Goal: Task Accomplishment & Management: Use online tool/utility

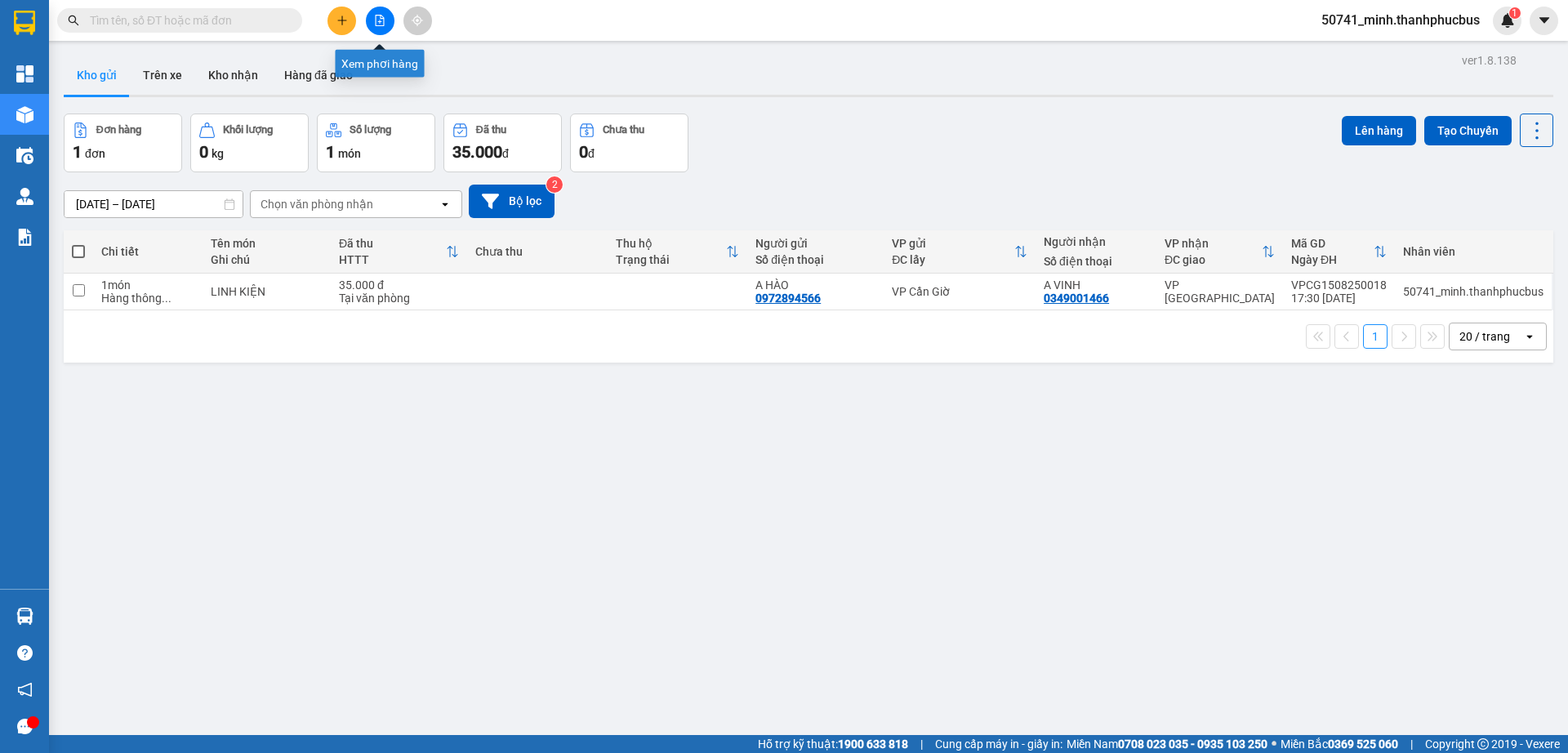
click at [375, 22] on icon "file-add" at bounding box center [380, 20] width 12 height 12
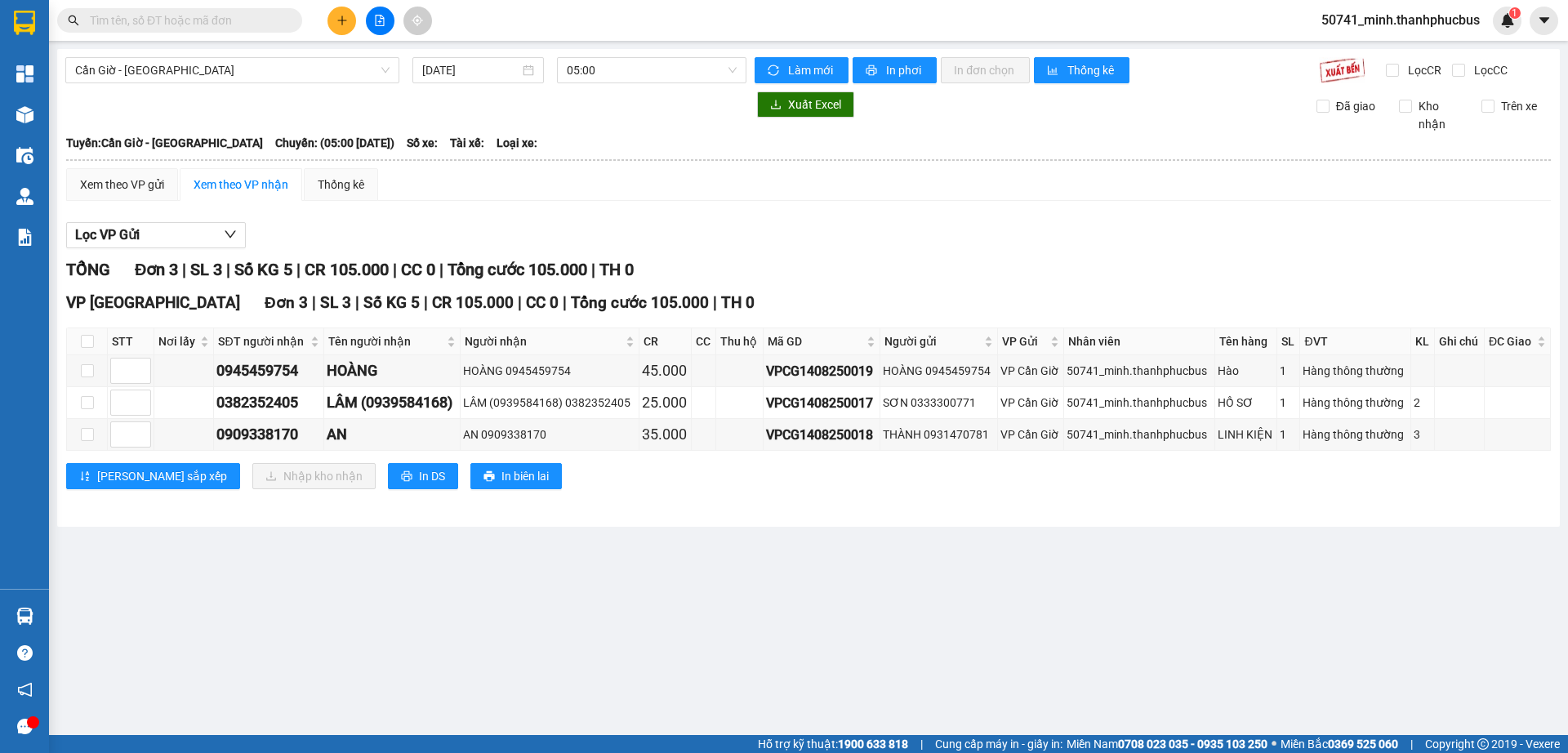
click at [643, 75] on span "05:00" at bounding box center [652, 70] width 170 height 24
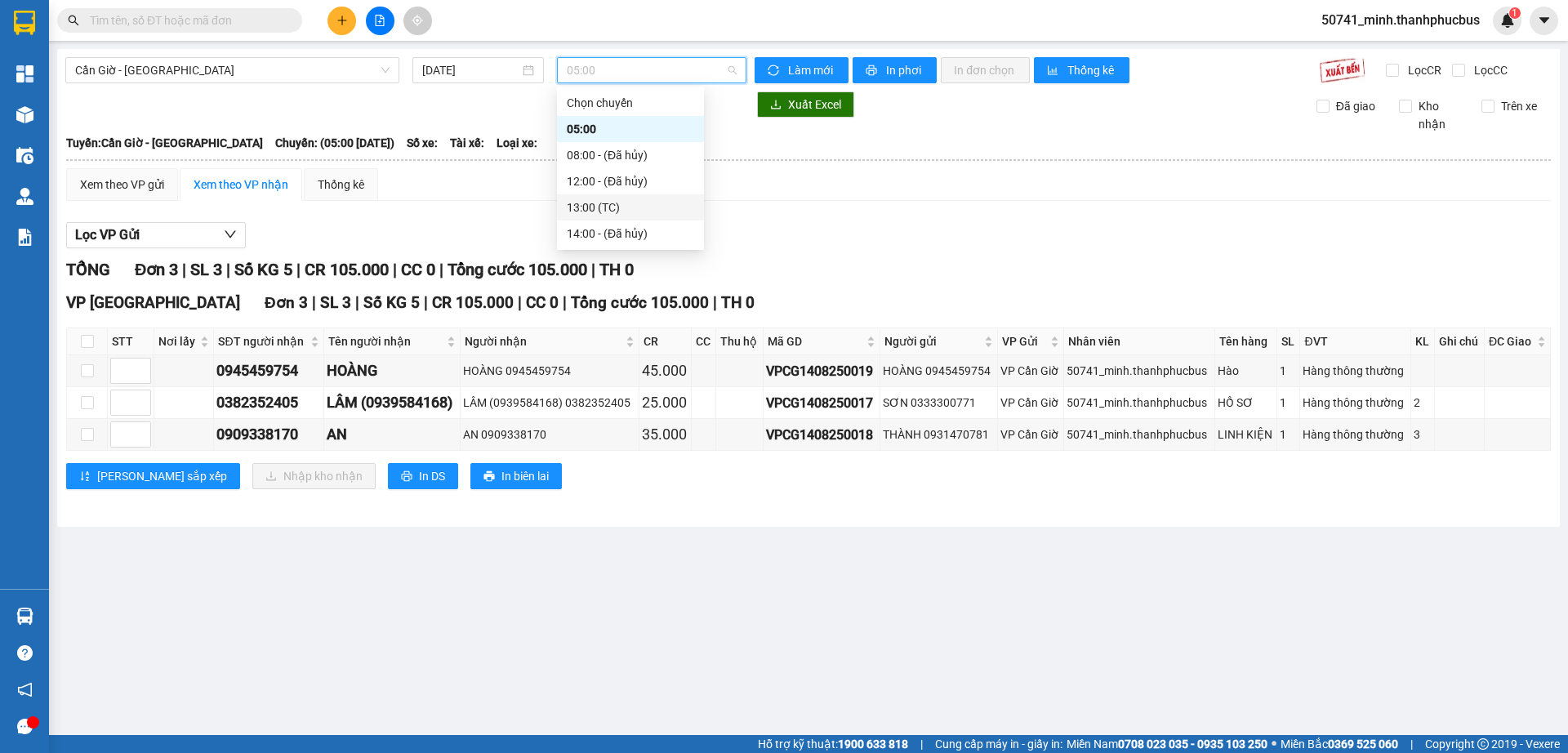
click at [594, 205] on div "13:00 (TC)" at bounding box center [630, 208] width 127 height 18
